Goal: Task Accomplishment & Management: Manage account settings

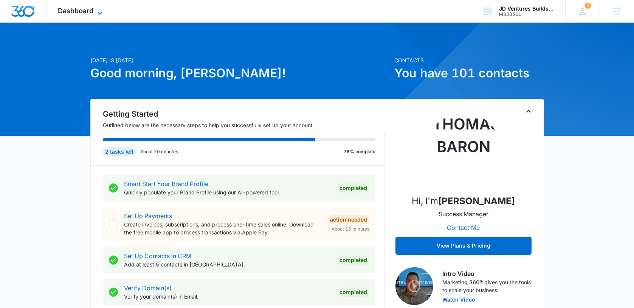
click at [76, 12] on span "Dashboard" at bounding box center [76, 11] width 36 height 8
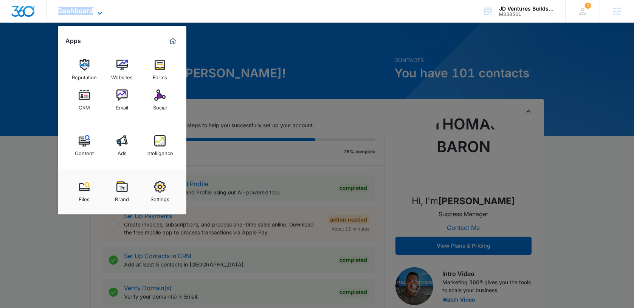
click at [76, 12] on span "Dashboard" at bounding box center [76, 11] width 36 height 8
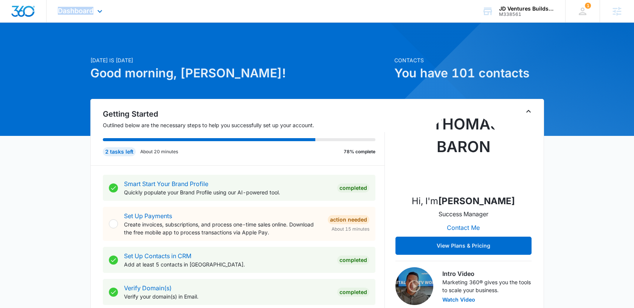
click at [77, 17] on div "Dashboard Apps Reputation Websites Forms CRM Email Social Content Ads Intellige…" at bounding box center [80, 11] width 69 height 22
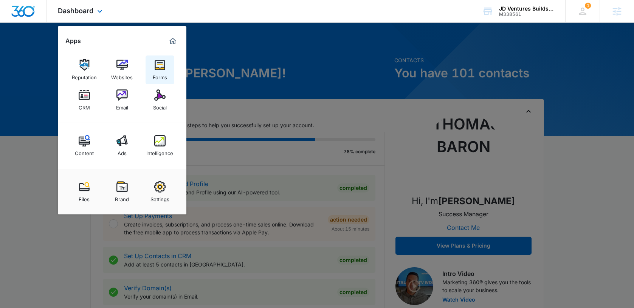
click at [158, 68] on img at bounding box center [159, 64] width 11 height 11
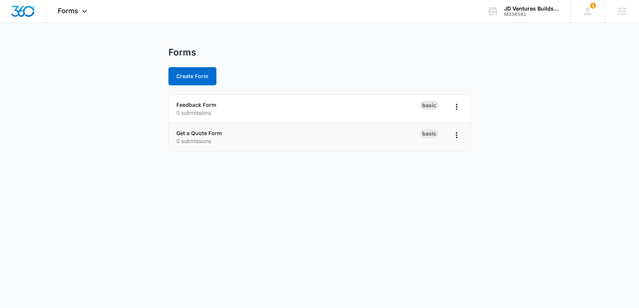
click at [209, 137] on p "0 submissions" at bounding box center [299, 141] width 244 height 8
click at [211, 131] on link "Get a Quote Form" at bounding box center [200, 133] width 46 height 6
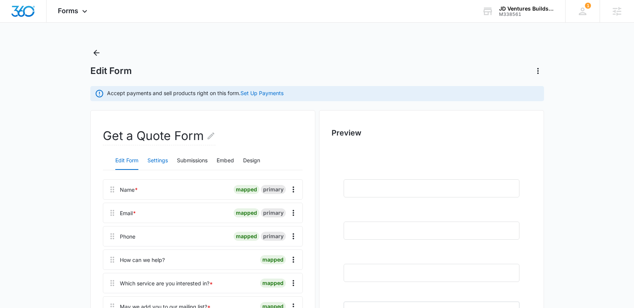
click at [163, 164] on button "Settings" at bounding box center [157, 161] width 20 height 18
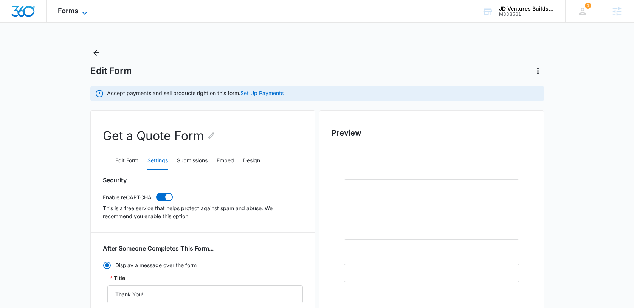
click at [67, 11] on span "Forms" at bounding box center [68, 11] width 20 height 8
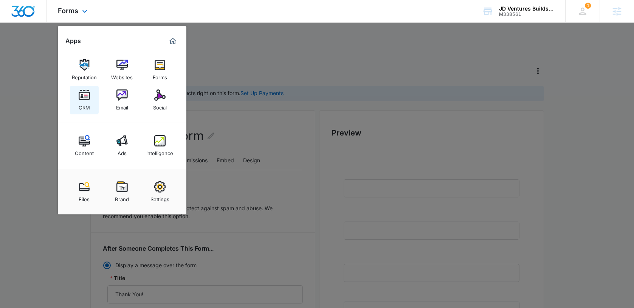
click at [84, 96] on img at bounding box center [84, 95] width 11 height 11
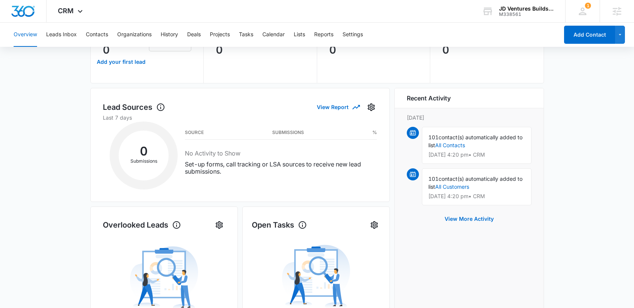
scroll to position [101, 0]
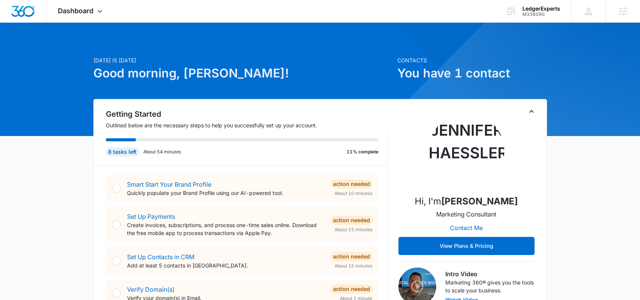
click at [93, 16] on div "Dashboard Apps Reputation Websites Forms CRM Email Social Content Ads Intellige…" at bounding box center [80, 11] width 69 height 22
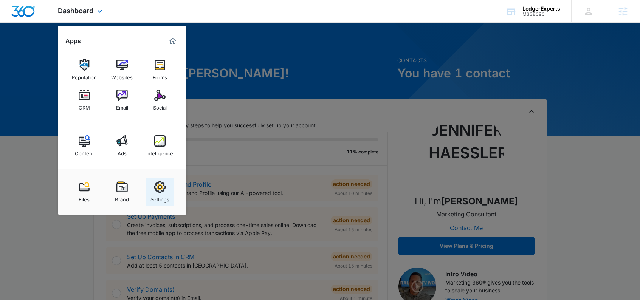
click at [157, 183] on img at bounding box center [159, 186] width 11 height 11
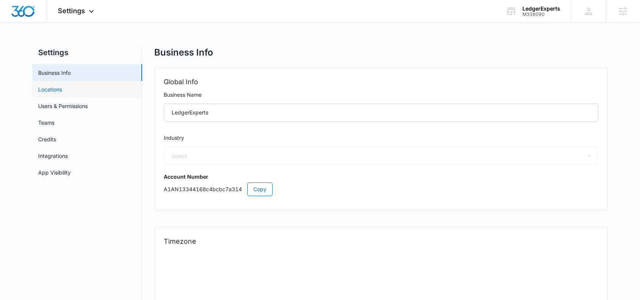
select select "33"
select select "US"
select select "America/Phoenix"
click at [67, 108] on link "Users & Permissions" at bounding box center [63, 106] width 50 height 8
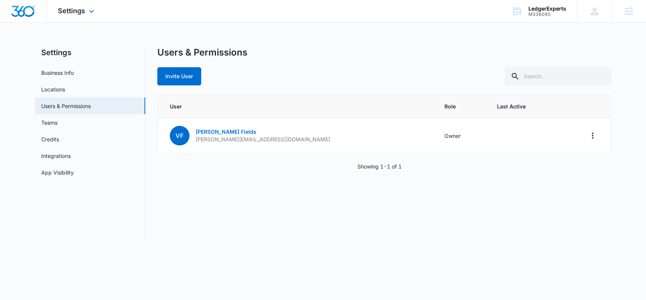
click at [20, 6] on img "Dashboard" at bounding box center [23, 11] width 24 height 11
